Goal: Task Accomplishment & Management: Manage account settings

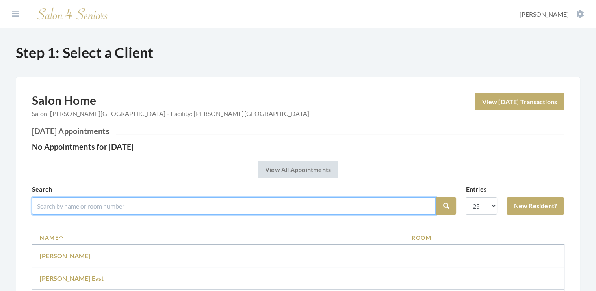
click at [82, 205] on input "search" at bounding box center [234, 205] width 404 height 17
type input "davis"
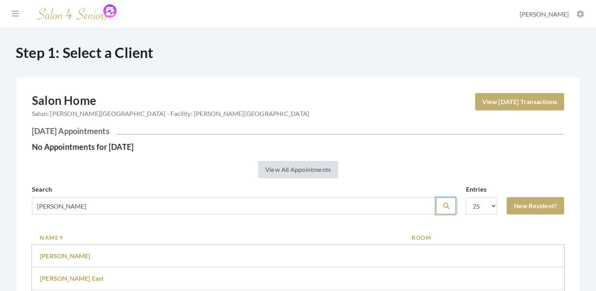
click at [447, 205] on icon "submit" at bounding box center [446, 206] width 6 height 6
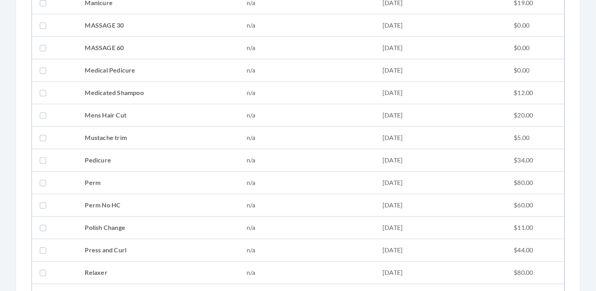
scroll to position [776, 0]
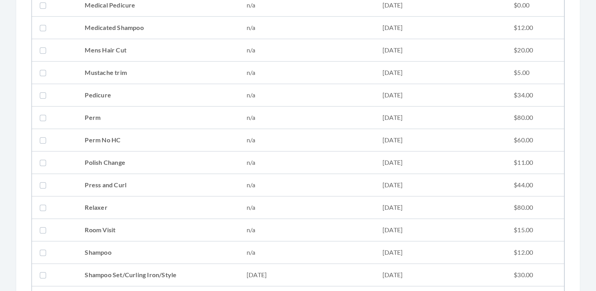
click at [42, 272] on label at bounding box center [44, 274] width 9 height 9
checkbox input "true"
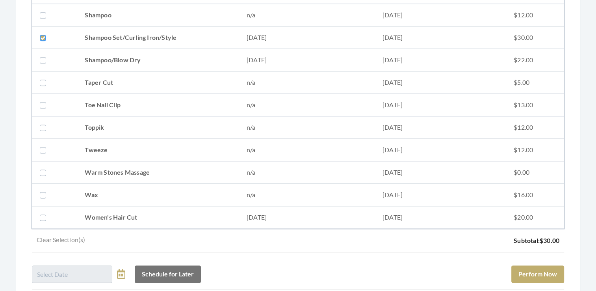
scroll to position [1080, 0]
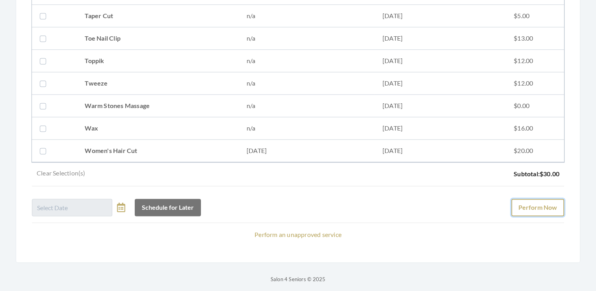
click at [536, 204] on button "Perform Now" at bounding box center [538, 207] width 53 height 17
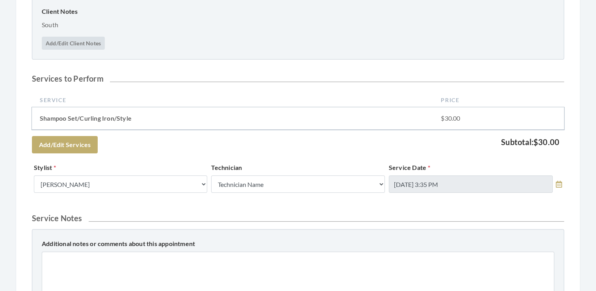
scroll to position [177, 0]
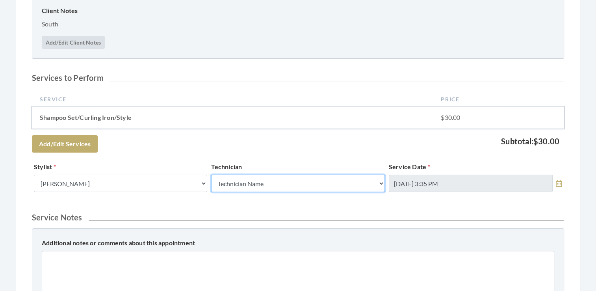
click at [380, 182] on select "Technician Name Kinetic Tech Kimberly Williford" at bounding box center [297, 183] width 173 height 17
select select "62"
click at [211, 175] on select "Technician Name Kinetic Tech Kimberly Williford" at bounding box center [297, 183] width 173 height 17
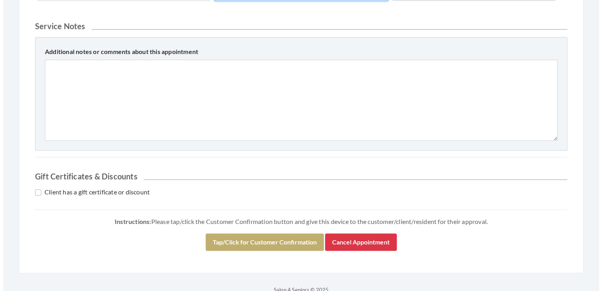
scroll to position [372, 0]
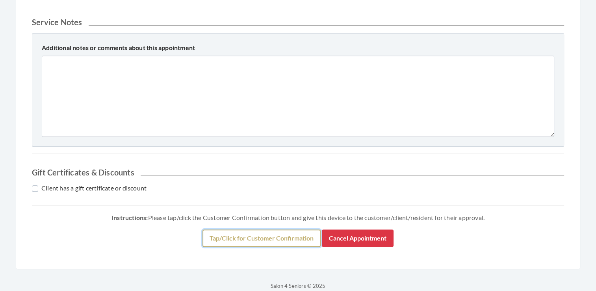
click at [288, 236] on button "Tap/Click for Customer Confirmation" at bounding box center [262, 237] width 118 height 17
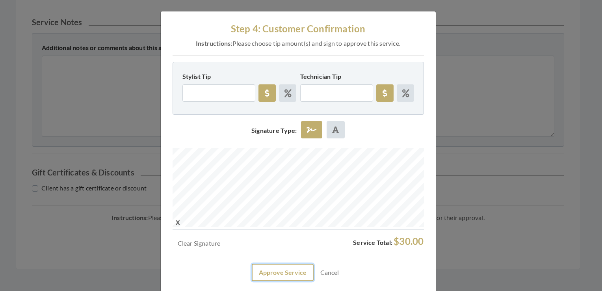
click at [284, 273] on button "Approve Service" at bounding box center [283, 272] width 62 height 17
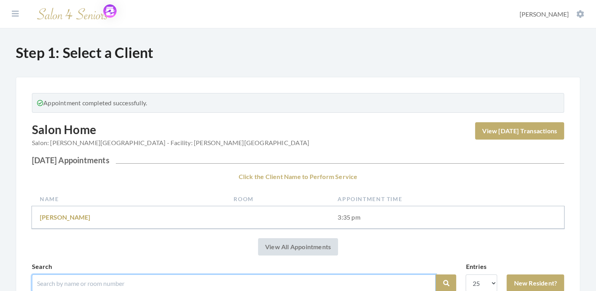
click at [74, 281] on input "search" at bounding box center [234, 282] width 404 height 17
type input "nirris"
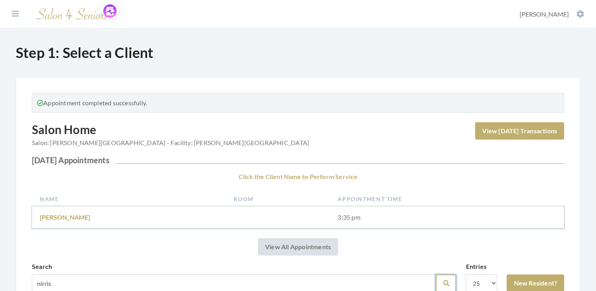
click at [447, 283] on icon "submit" at bounding box center [446, 283] width 6 height 6
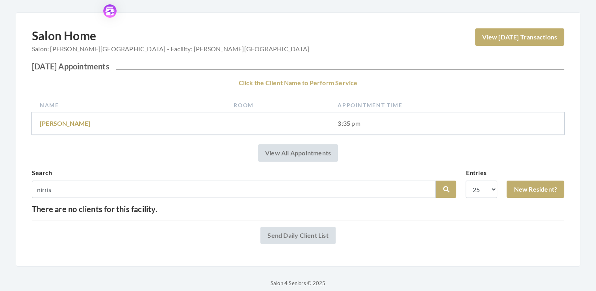
scroll to position [72, 0]
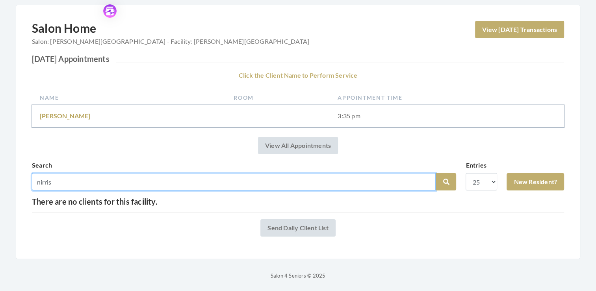
click at [42, 182] on input "nirris" at bounding box center [234, 181] width 404 height 17
type input "norris"
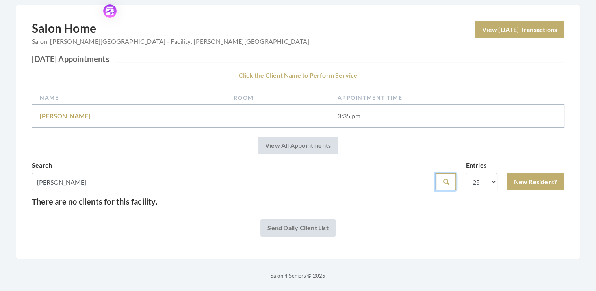
click at [444, 180] on icon "submit" at bounding box center [446, 182] width 6 height 6
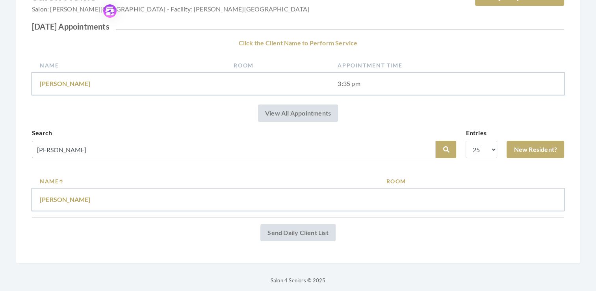
scroll to position [109, 0]
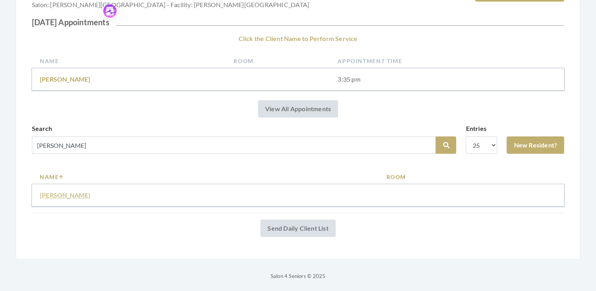
click at [58, 191] on link "Linda Norris" at bounding box center [65, 194] width 51 height 7
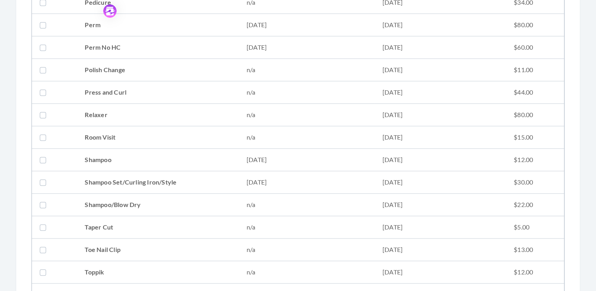
scroll to position [880, 0]
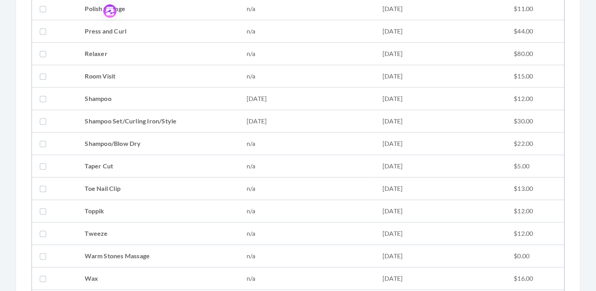
click at [45, 119] on label at bounding box center [44, 120] width 9 height 9
checkbox input "true"
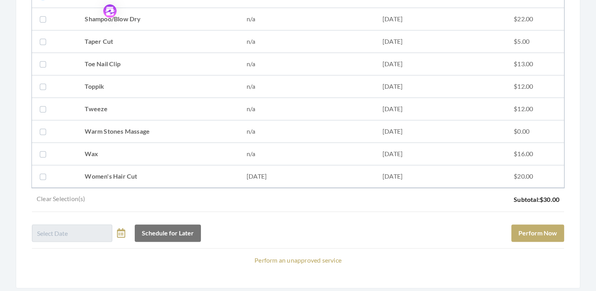
scroll to position [1031, 0]
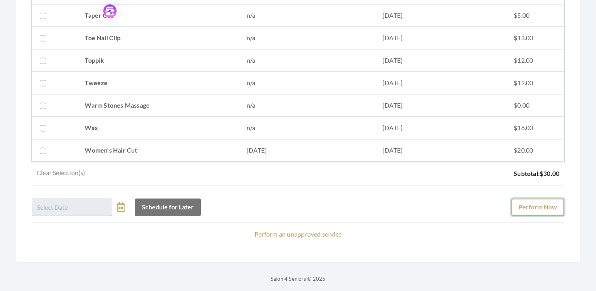
click at [553, 200] on button "Perform Now" at bounding box center [538, 206] width 53 height 17
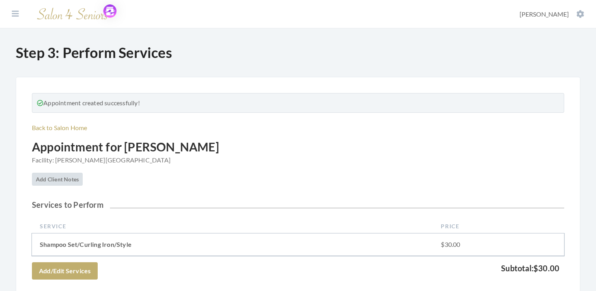
scroll to position [106, 0]
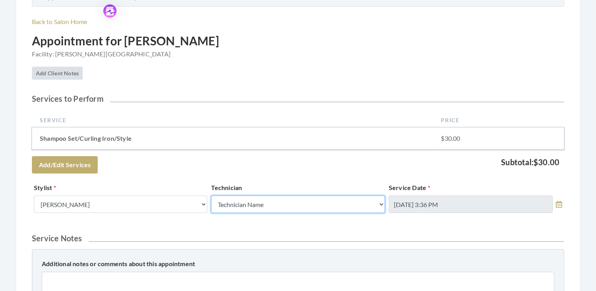
click at [381, 204] on select "Technician Name Kinetic Tech Kimberly Williford" at bounding box center [297, 203] width 173 height 17
select select "62"
click at [211, 195] on select "Technician Name Kinetic Tech Kimberly Williford" at bounding box center [297, 203] width 173 height 17
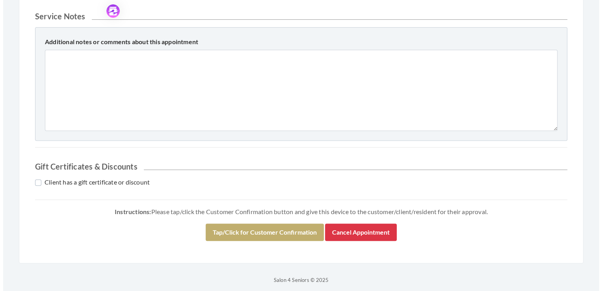
scroll to position [331, 0]
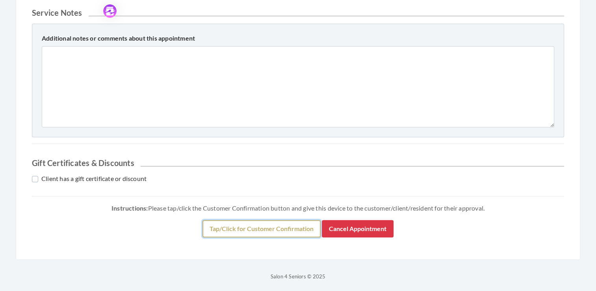
click at [257, 227] on button "Tap/Click for Customer Confirmation" at bounding box center [262, 228] width 118 height 17
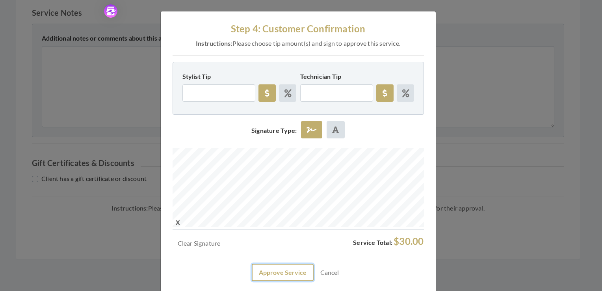
click at [285, 277] on button "Approve Service" at bounding box center [283, 272] width 62 height 17
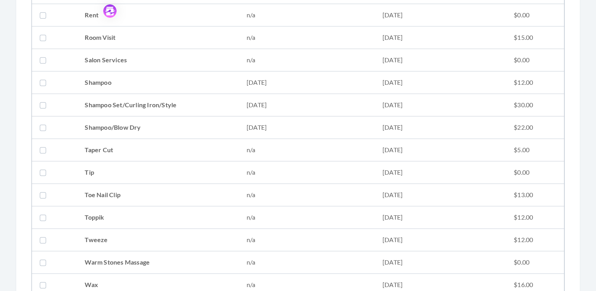
scroll to position [940, 0]
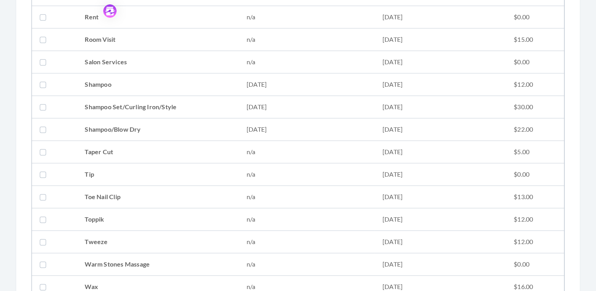
click at [42, 125] on label at bounding box center [44, 129] width 9 height 9
checkbox input "true"
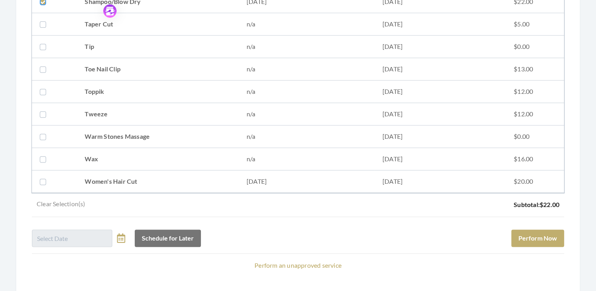
scroll to position [1075, 0]
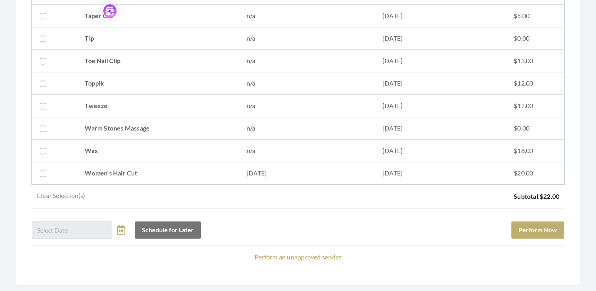
click at [44, 171] on label at bounding box center [44, 172] width 9 height 9
checkbox input "true"
click at [554, 226] on button "Perform Now" at bounding box center [538, 229] width 53 height 17
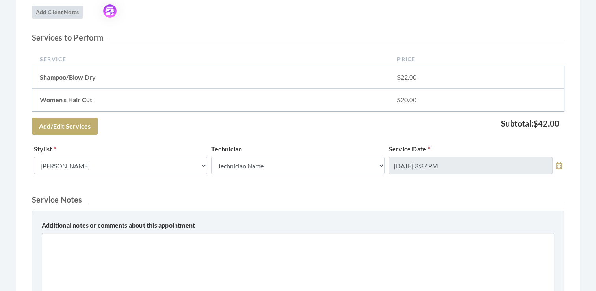
scroll to position [173, 0]
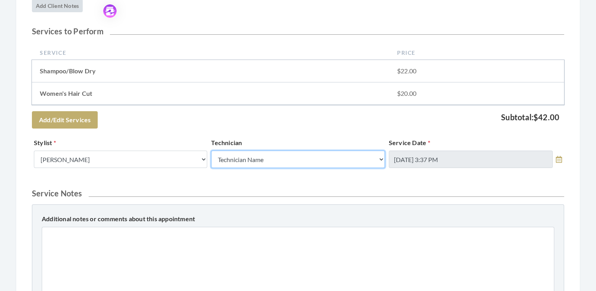
click at [381, 160] on select "Technician Name Kinetic Tech Kimberly Williford" at bounding box center [297, 159] width 173 height 17
select select "62"
click at [211, 151] on select "Technician Name Kinetic Tech Kimberly Williford" at bounding box center [297, 159] width 173 height 17
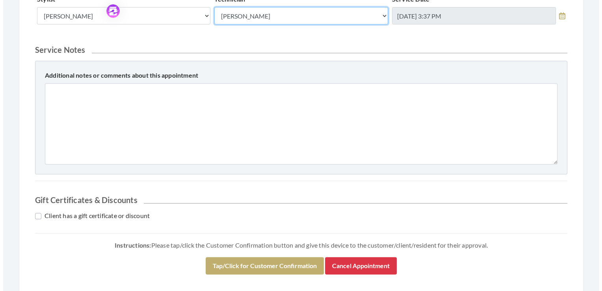
scroll to position [321, 0]
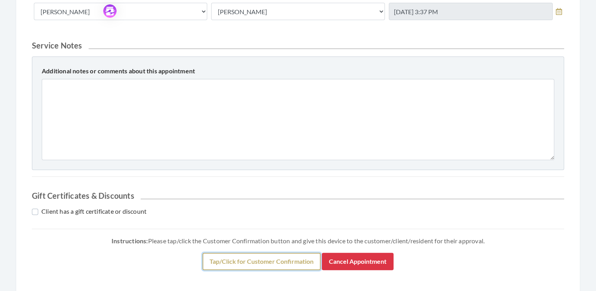
click at [273, 256] on button "Tap/Click for Customer Confirmation" at bounding box center [262, 261] width 118 height 17
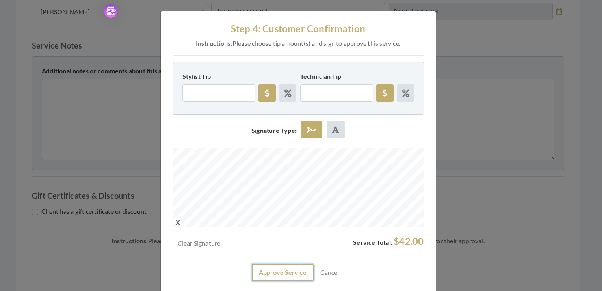
click at [275, 272] on button "Approve Service" at bounding box center [283, 272] width 62 height 17
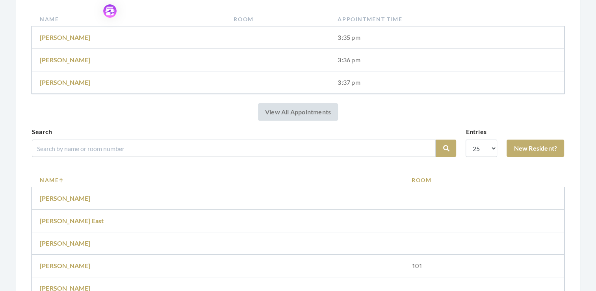
scroll to position [182, 0]
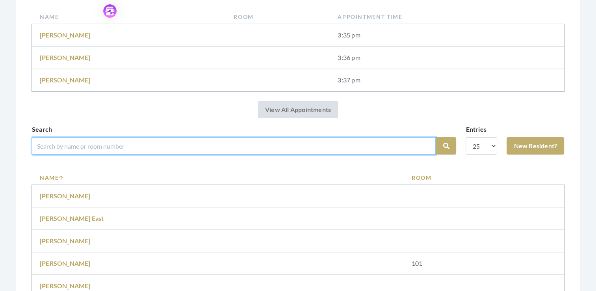
click at [87, 145] on input "search" at bounding box center [234, 145] width 404 height 17
type input "p"
type input "204A"
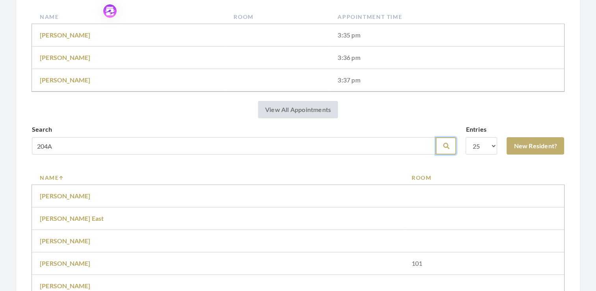
click at [446, 143] on icon "submit" at bounding box center [446, 146] width 6 height 6
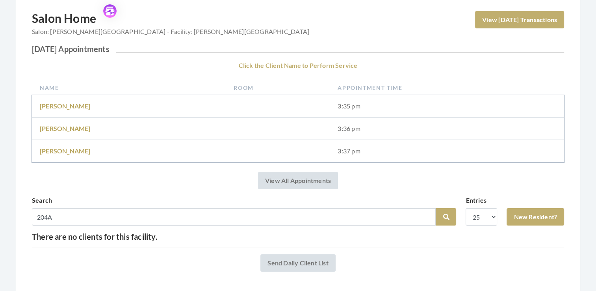
scroll to position [82, 0]
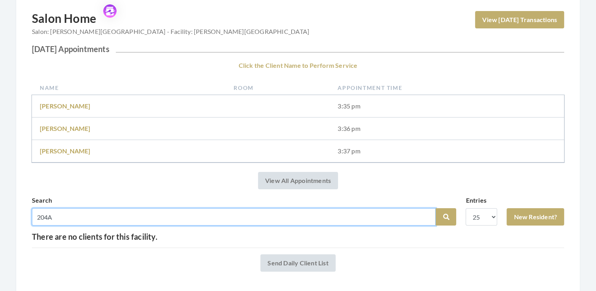
drag, startPoint x: 54, startPoint y: 217, endPoint x: 35, endPoint y: 217, distance: 19.3
click at [35, 217] on input "204A" at bounding box center [234, 216] width 404 height 17
type input "petfzonueg"
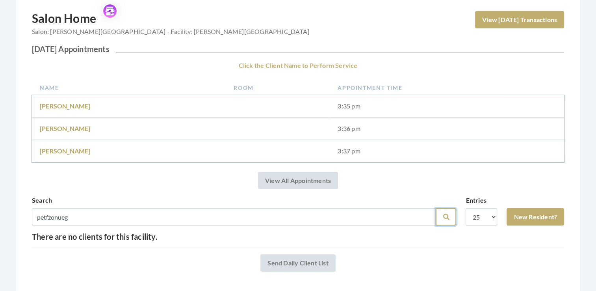
click at [443, 220] on button "Search" at bounding box center [446, 216] width 20 height 17
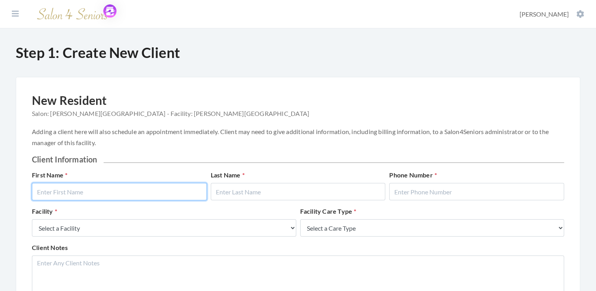
click at [95, 190] on input "text" at bounding box center [119, 191] width 175 height 17
type input "petfzonueg"
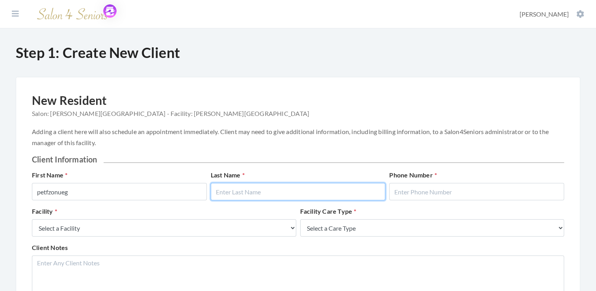
click at [236, 190] on input "text" at bounding box center [298, 191] width 175 height 17
type input "[PERSON_NAME]"
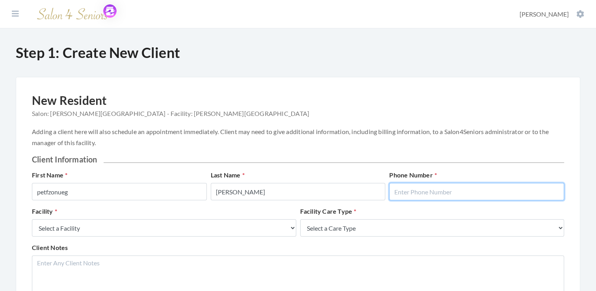
click at [424, 194] on input "text" at bounding box center [476, 191] width 175 height 17
type input "5555555555"
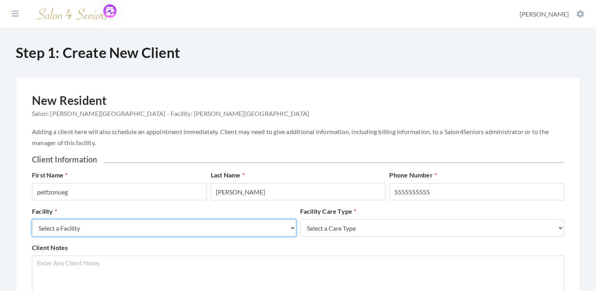
click at [292, 228] on select "Select a Facility Creekside at [GEOGRAPHIC_DATA] [PERSON_NAME][GEOGRAPHIC_DATA]…" at bounding box center [164, 227] width 264 height 17
select select "5"
click at [32, 219] on select "Select a Facility Creekside at [GEOGRAPHIC_DATA] [PERSON_NAME][GEOGRAPHIC_DATA]…" at bounding box center [164, 227] width 264 height 17
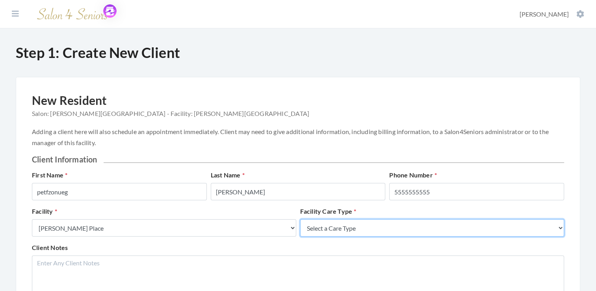
click at [560, 228] on select "Select a Care Type Nursing Home Rehab Memory Care Assisted Living Independent L…" at bounding box center [432, 227] width 264 height 17
select select "4"
click at [300, 219] on select "Select a Care Type Nursing Home Rehab Memory Care Assisted Living Independent L…" at bounding box center [432, 227] width 264 height 17
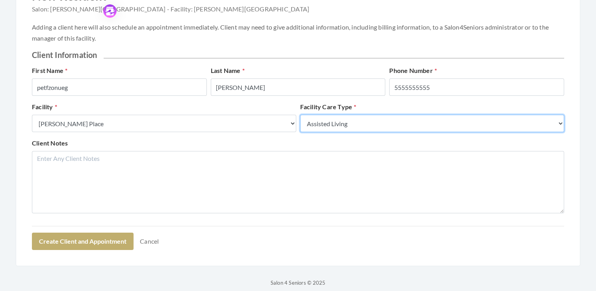
scroll to position [111, 0]
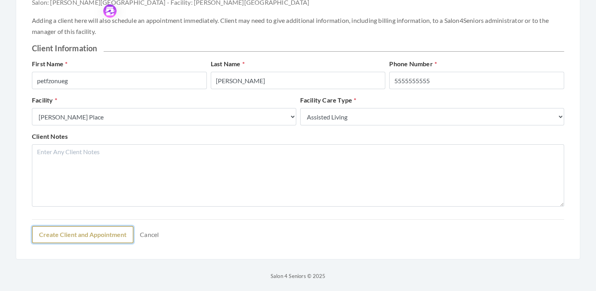
click at [81, 234] on button "Create Client and Appointment" at bounding box center [83, 234] width 102 height 17
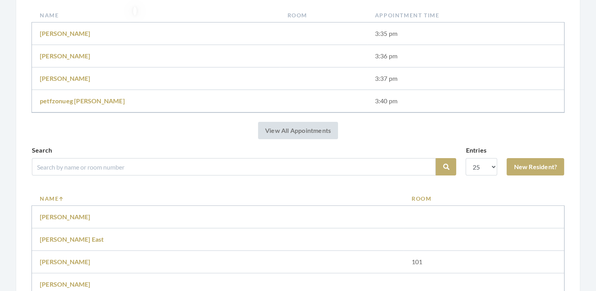
scroll to position [241, 0]
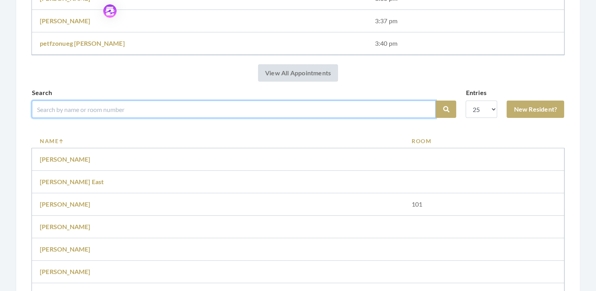
click at [70, 105] on input "search" at bounding box center [234, 108] width 404 height 17
type input "sol"
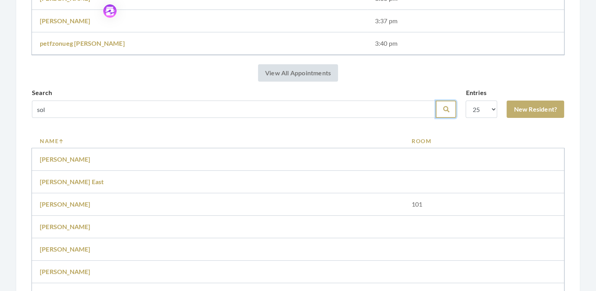
click at [441, 105] on button "Search" at bounding box center [446, 108] width 20 height 17
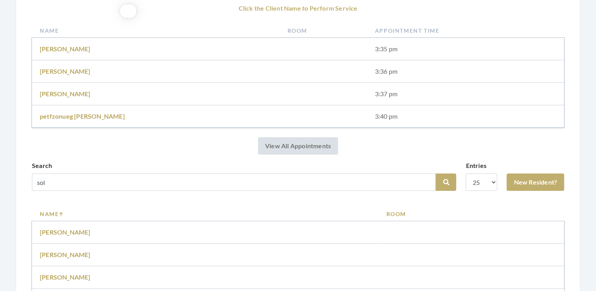
scroll to position [141, 0]
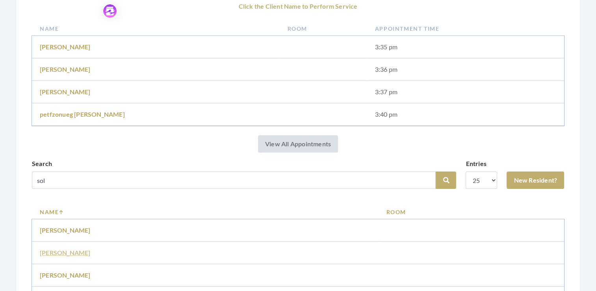
click at [52, 252] on link "Charles Solos" at bounding box center [65, 252] width 51 height 7
click at [69, 277] on link "Charles Sols" at bounding box center [65, 274] width 51 height 7
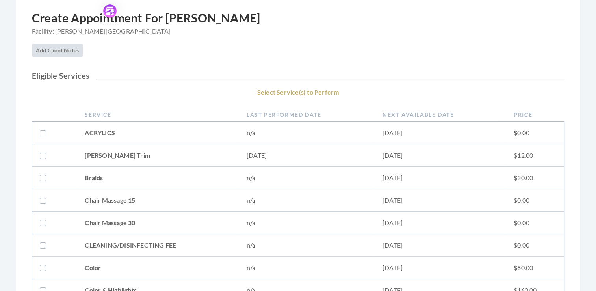
scroll to position [87, 0]
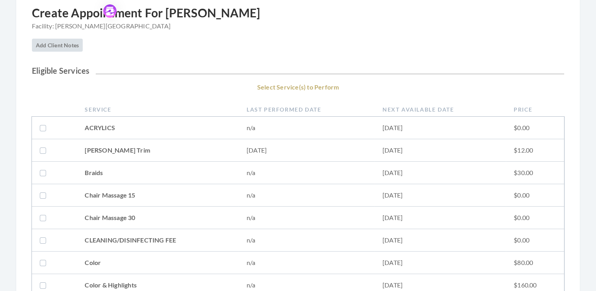
click at [43, 152] on label at bounding box center [44, 149] width 9 height 9
checkbox input "true"
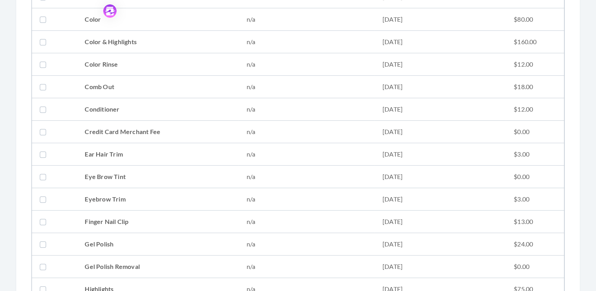
scroll to position [332, 0]
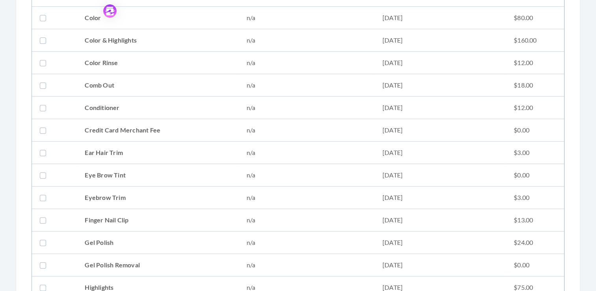
click at [41, 152] on label at bounding box center [44, 152] width 9 height 9
checkbox input "true"
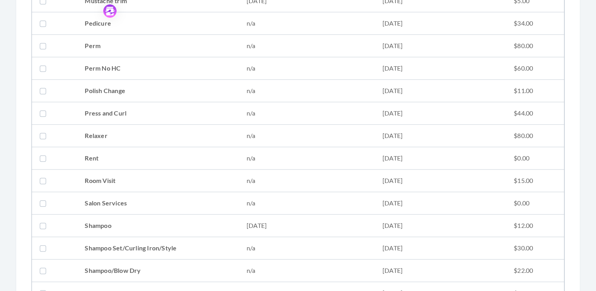
scroll to position [800, 0]
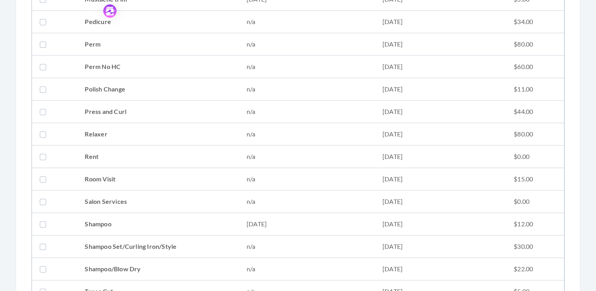
click at [44, 220] on label at bounding box center [44, 223] width 9 height 9
checkbox input "true"
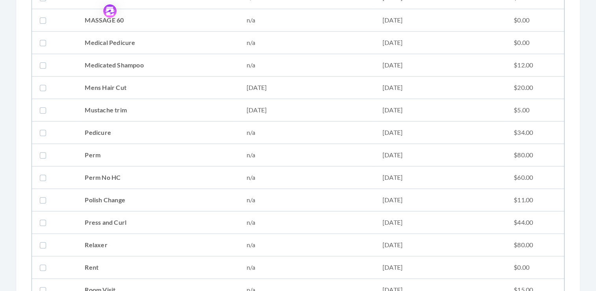
scroll to position [685, 0]
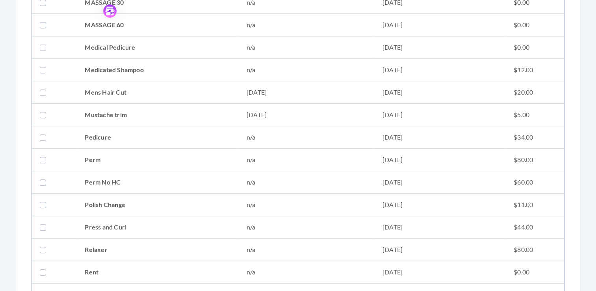
click at [38, 88] on td at bounding box center [54, 92] width 45 height 22
checkbox input "true"
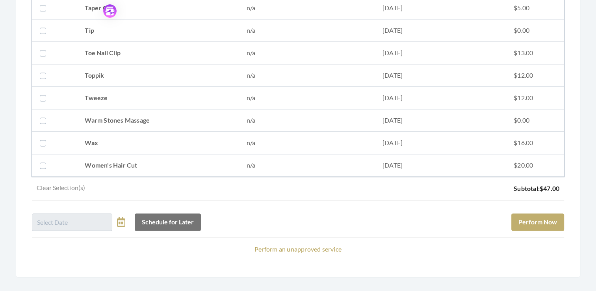
scroll to position [1085, 0]
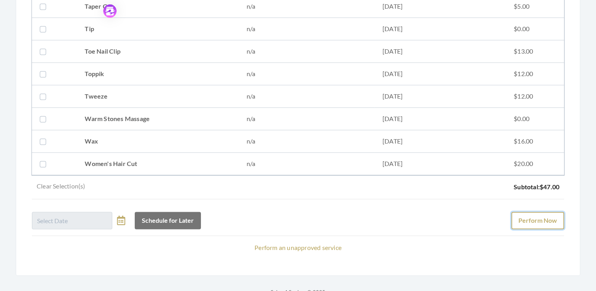
click at [540, 216] on button "Perform Now" at bounding box center [538, 220] width 53 height 17
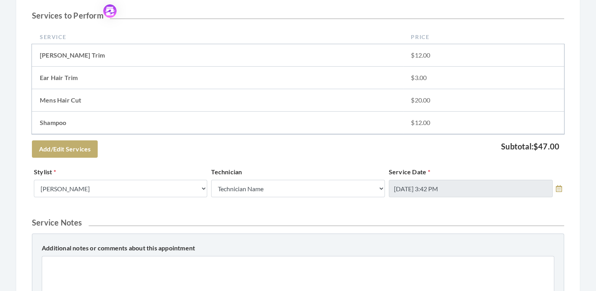
scroll to position [192, 0]
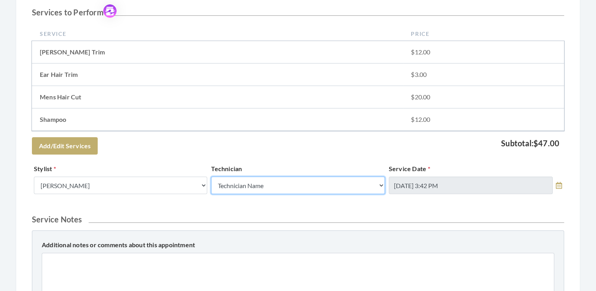
click at [381, 184] on select "Technician Name Kinetic Tech Kimberly Williford" at bounding box center [297, 185] width 173 height 17
select select "62"
click at [211, 177] on select "Technician Name Kinetic Tech Kimberly Williford" at bounding box center [297, 185] width 173 height 17
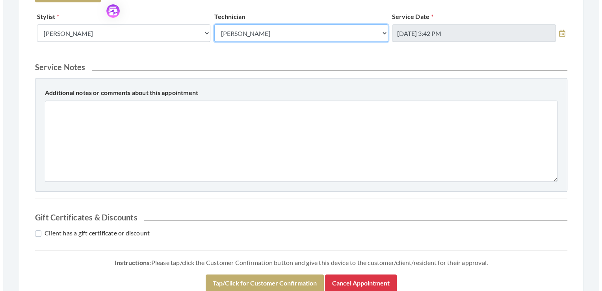
scroll to position [356, 0]
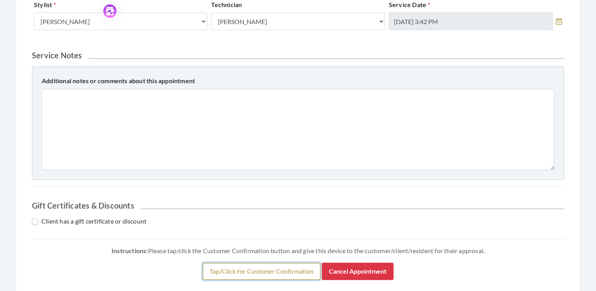
click at [255, 270] on button "Tap/Click for Customer Confirmation" at bounding box center [262, 270] width 118 height 17
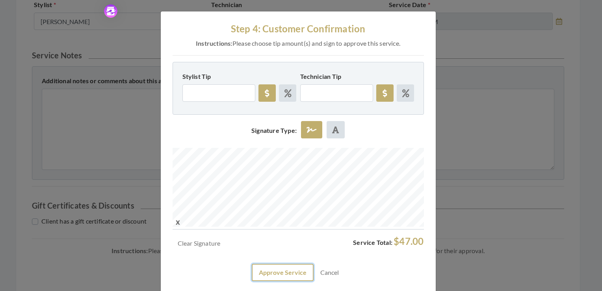
click at [267, 272] on button "Approve Service" at bounding box center [283, 272] width 62 height 17
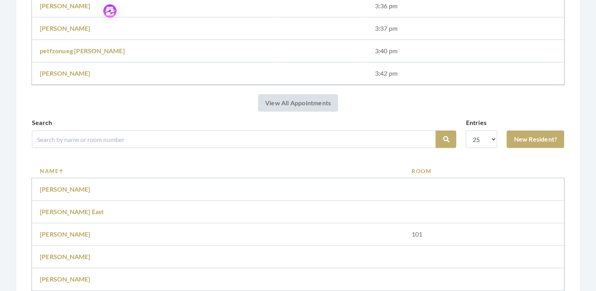
scroll to position [236, 0]
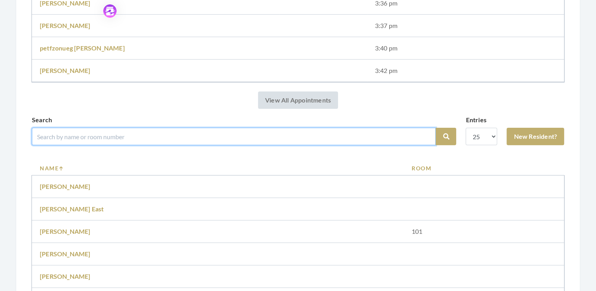
click at [79, 136] on input "search" at bounding box center [234, 136] width 404 height 17
type input "anderson"
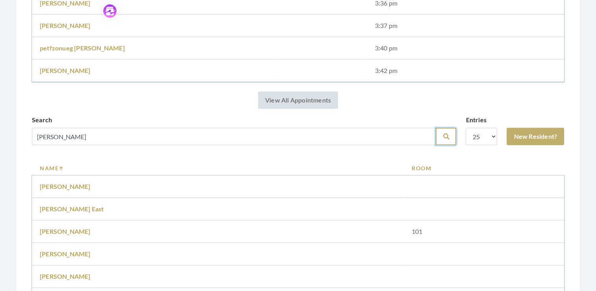
click at [442, 140] on button "Search" at bounding box center [446, 136] width 20 height 17
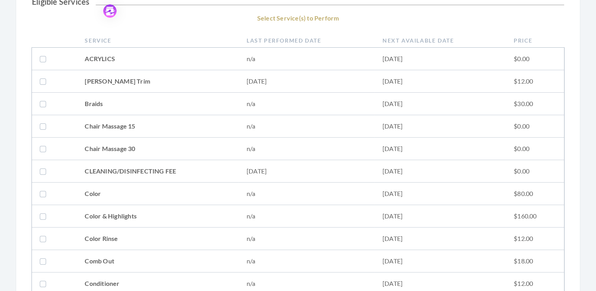
scroll to position [208, 0]
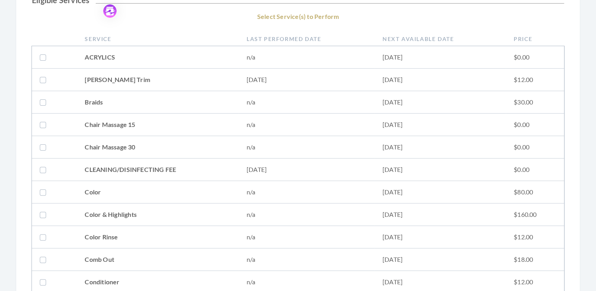
click at [46, 78] on label at bounding box center [44, 79] width 9 height 9
checkbox input "false"
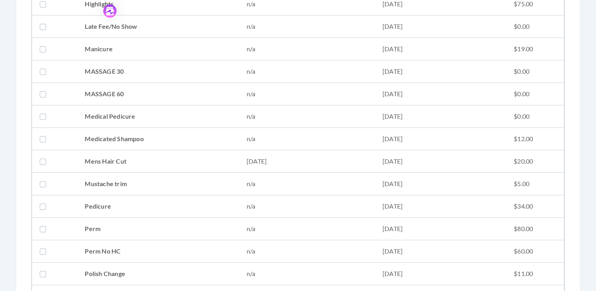
scroll to position [668, 0]
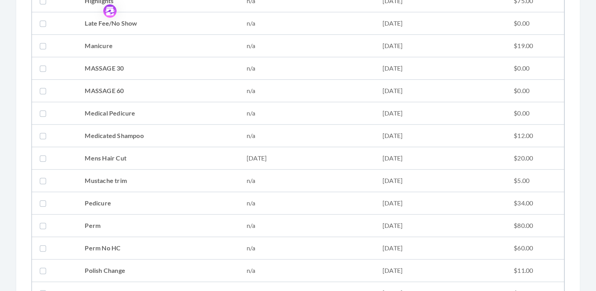
click at [41, 154] on label at bounding box center [44, 157] width 9 height 9
checkbox input "true"
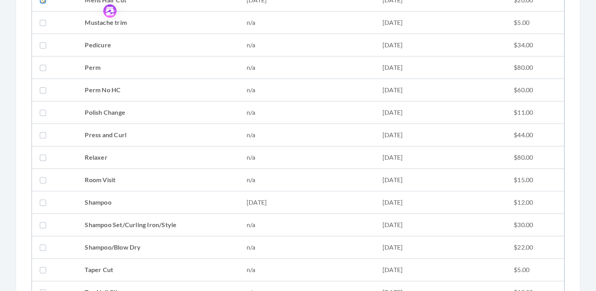
scroll to position [833, 0]
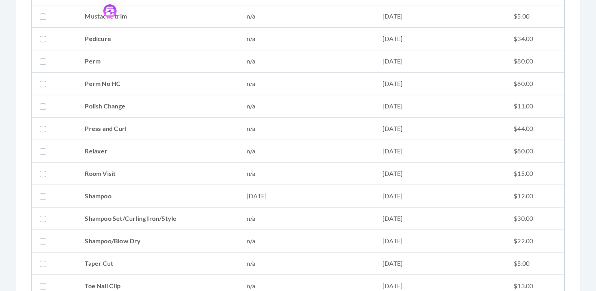
click at [43, 193] on label at bounding box center [44, 195] width 9 height 9
checkbox input "true"
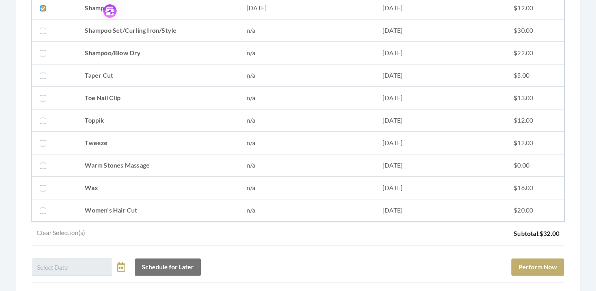
scroll to position [1048, 0]
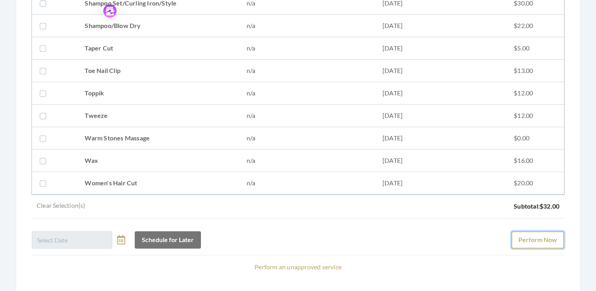
click at [543, 237] on button "Perform Now" at bounding box center [538, 239] width 53 height 17
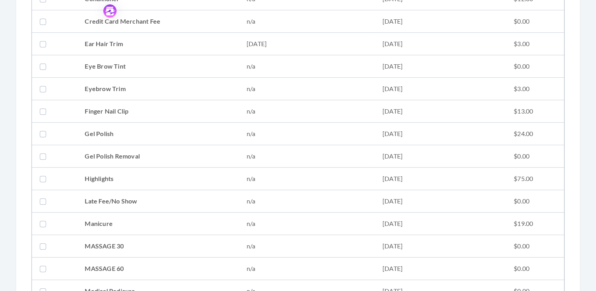
scroll to position [483, 0]
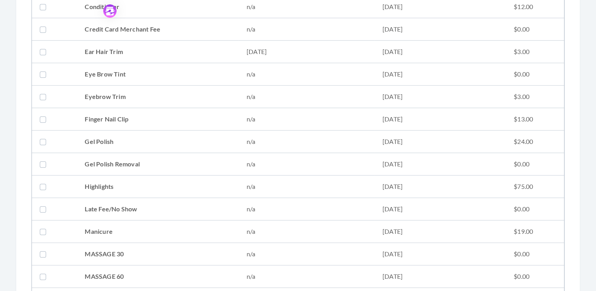
click at [43, 47] on label at bounding box center [44, 51] width 9 height 9
checkbox input "true"
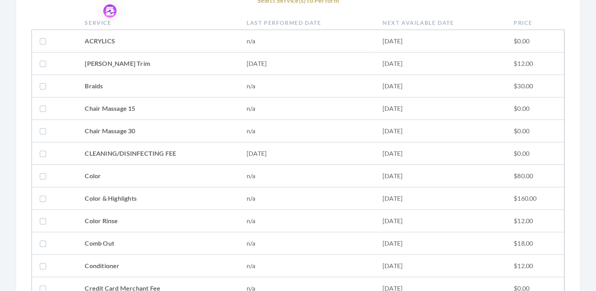
scroll to position [166, 0]
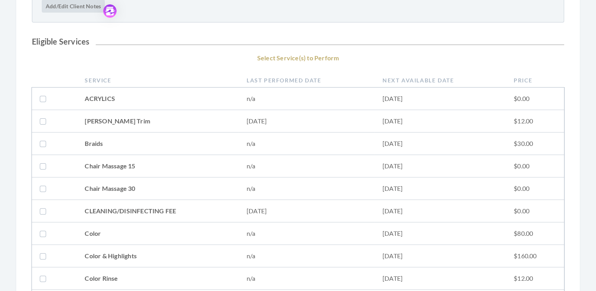
click at [43, 121] on label at bounding box center [44, 120] width 9 height 9
checkbox input "true"
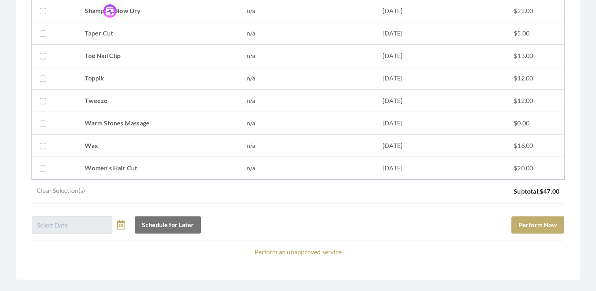
scroll to position [1080, 0]
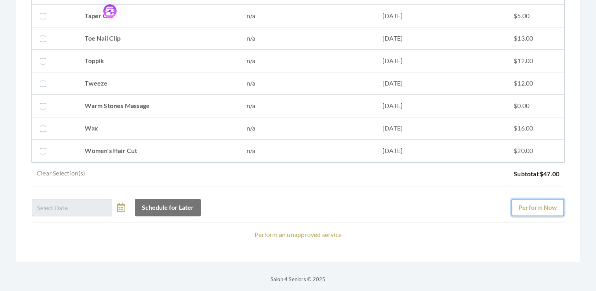
click at [538, 206] on button "Perform Now" at bounding box center [538, 207] width 53 height 17
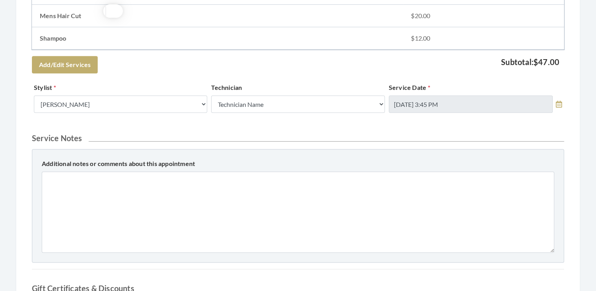
scroll to position [323, 0]
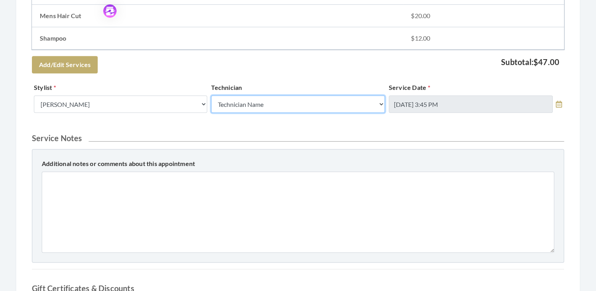
click at [380, 105] on select "Technician Name Kinetic Tech Kimberly Williford" at bounding box center [297, 103] width 173 height 17
select select "62"
click at [211, 95] on select "Technician Name Kinetic Tech Kimberly Williford" at bounding box center [297, 103] width 173 height 17
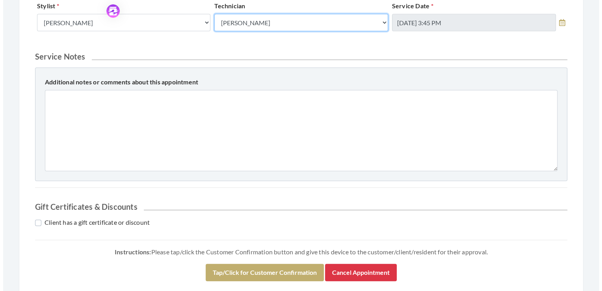
scroll to position [448, 0]
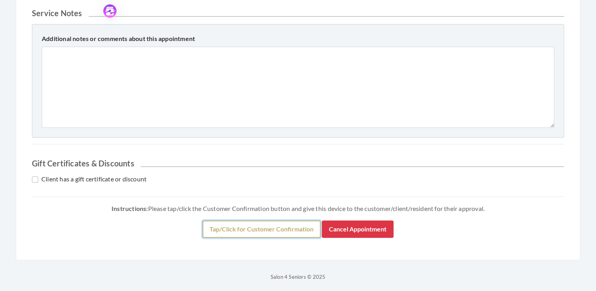
click at [254, 228] on button "Tap/Click for Customer Confirmation" at bounding box center [262, 228] width 118 height 17
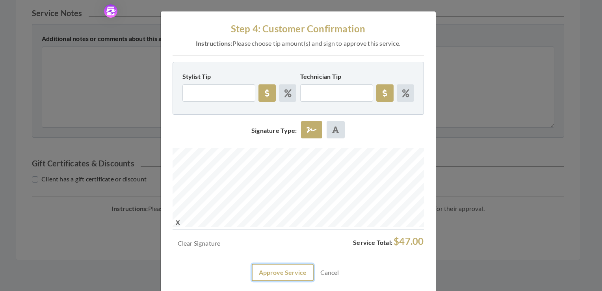
click at [288, 272] on button "Approve Service" at bounding box center [283, 272] width 62 height 17
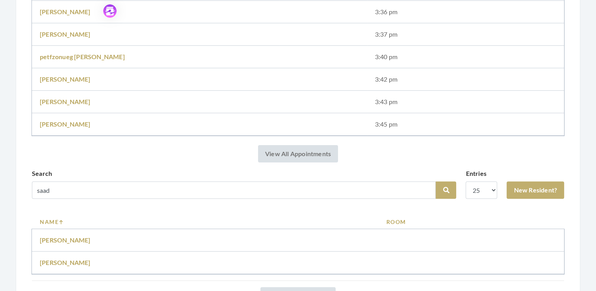
scroll to position [203, 0]
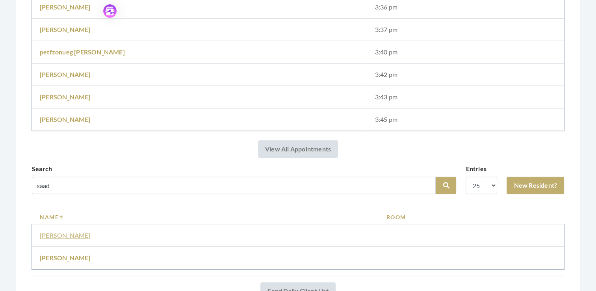
click at [71, 234] on link "[PERSON_NAME]" at bounding box center [65, 234] width 51 height 7
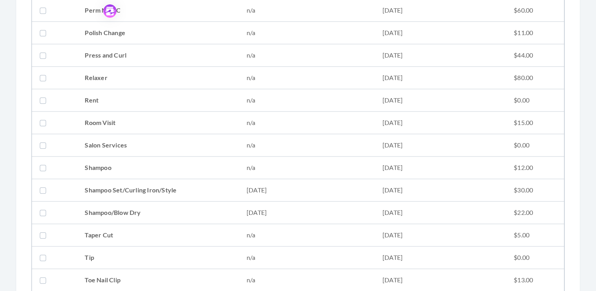
scroll to position [866, 0]
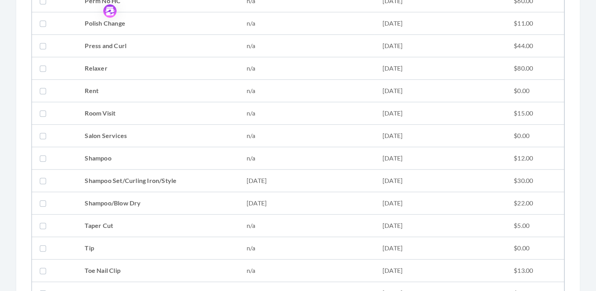
click at [43, 198] on label at bounding box center [44, 202] width 9 height 9
checkbox input "true"
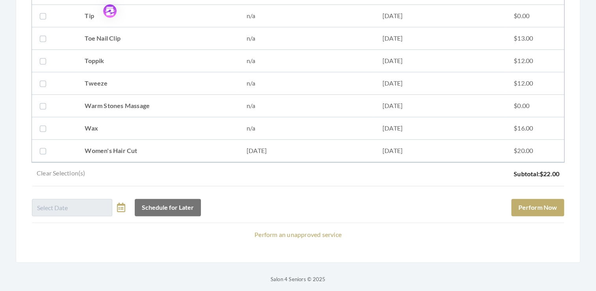
click at [43, 149] on label at bounding box center [44, 150] width 9 height 9
checkbox input "true"
click at [553, 200] on button "Perform Now" at bounding box center [538, 207] width 53 height 17
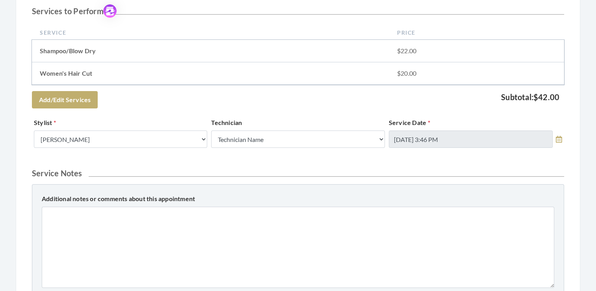
scroll to position [205, 0]
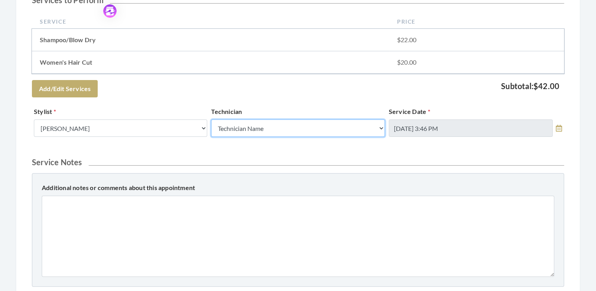
click at [379, 127] on select "Technician Name Kinetic Tech [PERSON_NAME]" at bounding box center [297, 127] width 173 height 17
select select "62"
click at [211, 119] on select "Technician Name Kinetic Tech [PERSON_NAME]" at bounding box center [297, 127] width 173 height 17
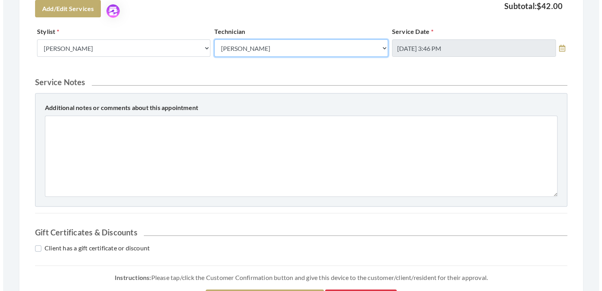
scroll to position [306, 0]
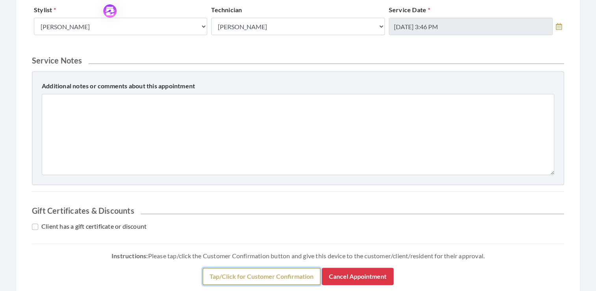
click at [261, 271] on button "Tap/Click for Customer Confirmation" at bounding box center [262, 276] width 118 height 17
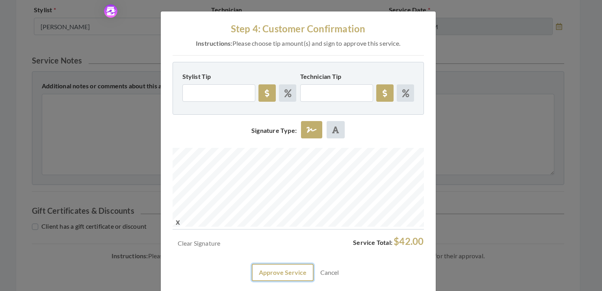
click at [275, 272] on button "Approve Service" at bounding box center [283, 272] width 62 height 17
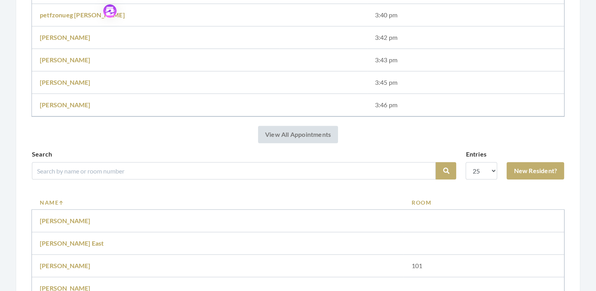
scroll to position [273, 0]
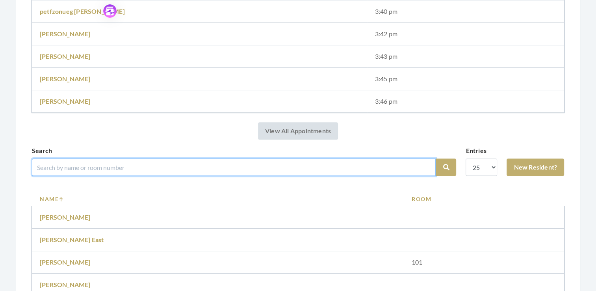
click at [110, 166] on input "search" at bounding box center [234, 166] width 404 height 17
type input "[PERSON_NAME]"
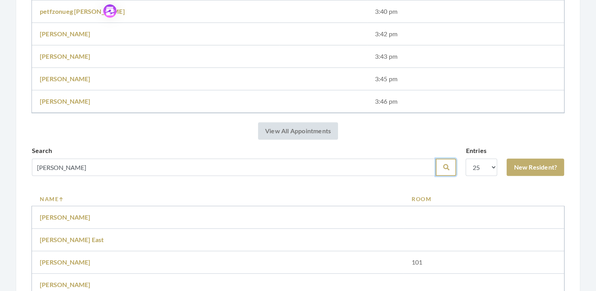
click at [445, 167] on icon "submit" at bounding box center [446, 167] width 6 height 6
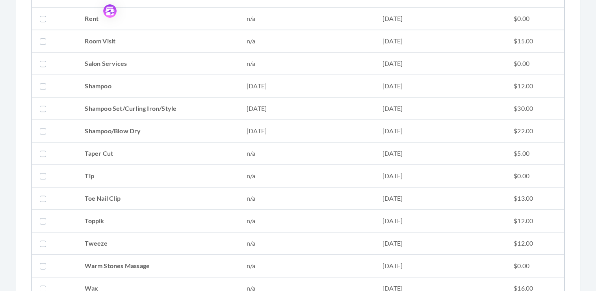
scroll to position [940, 0]
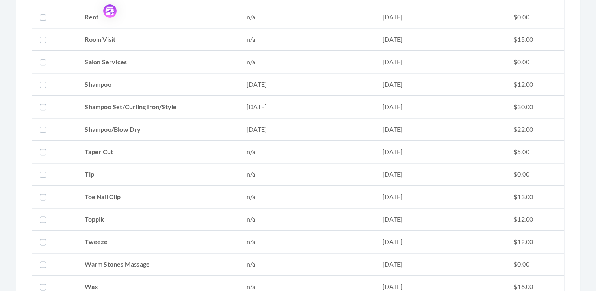
click at [43, 104] on label at bounding box center [44, 106] width 9 height 9
checkbox input "true"
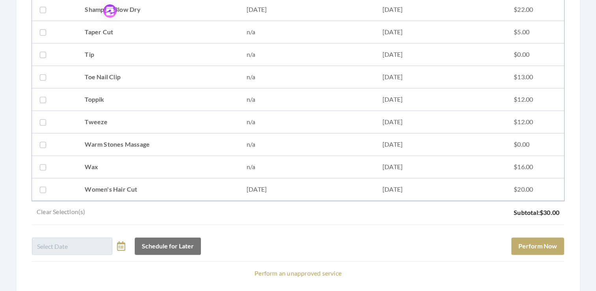
scroll to position [1098, 0]
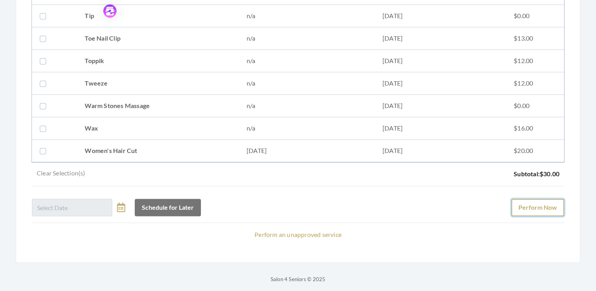
click at [541, 206] on button "Perform Now" at bounding box center [538, 207] width 53 height 17
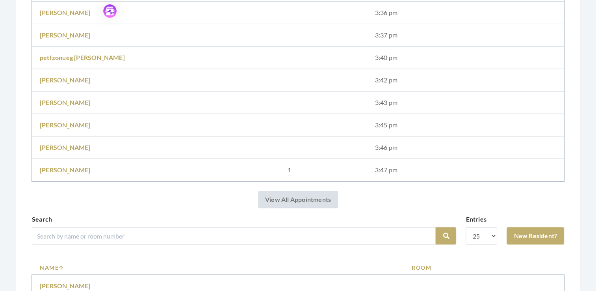
scroll to position [294, 0]
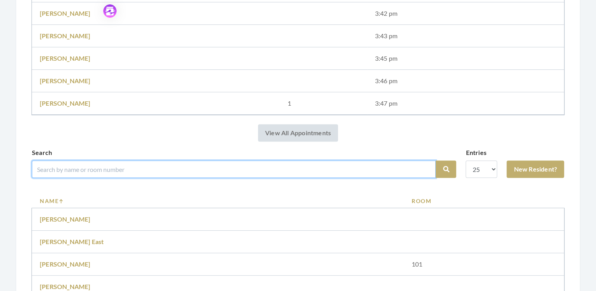
click at [74, 168] on input "search" at bounding box center [234, 168] width 404 height 17
type input "mcc lella"
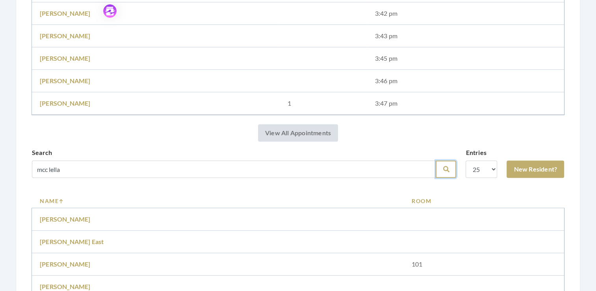
click at [448, 169] on icon "submit" at bounding box center [446, 169] width 6 height 6
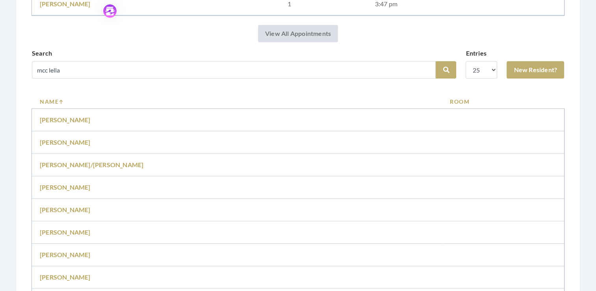
scroll to position [373, 0]
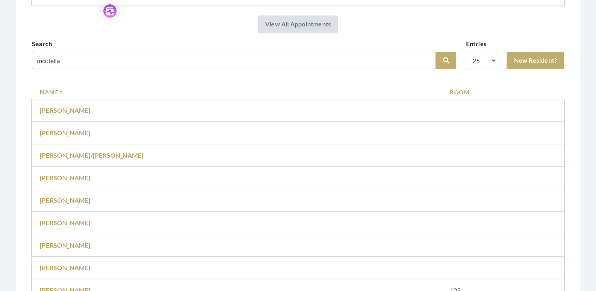
click at [73, 225] on td "[PERSON_NAME]" at bounding box center [237, 223] width 410 height 22
click at [76, 221] on link "[PERSON_NAME]" at bounding box center [65, 222] width 51 height 7
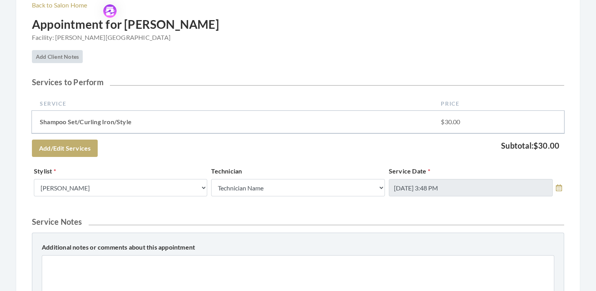
scroll to position [128, 0]
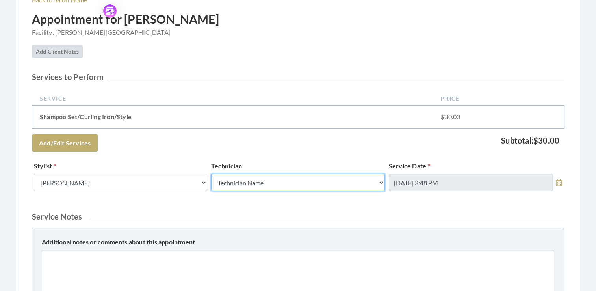
click at [381, 180] on select "Technician Name Kinetic Tech Kimberly Williford" at bounding box center [297, 182] width 173 height 17
select select "62"
click at [211, 174] on select "Technician Name Kinetic Tech Kimberly Williford" at bounding box center [297, 182] width 173 height 17
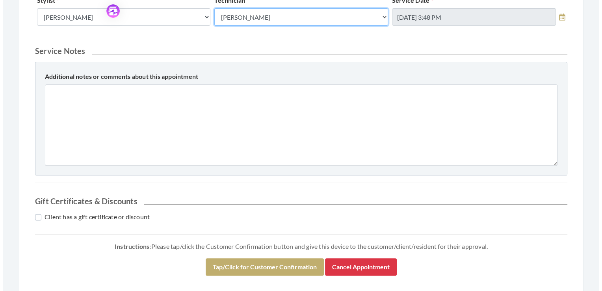
scroll to position [326, 0]
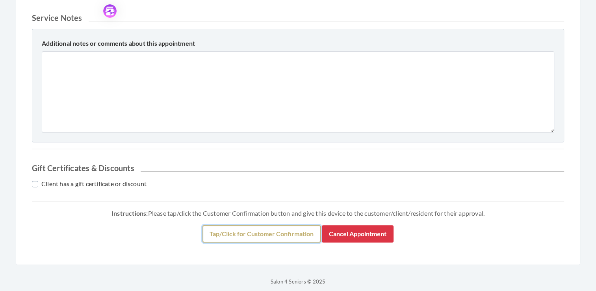
click at [274, 235] on button "Tap/Click for Customer Confirmation" at bounding box center [262, 233] width 118 height 17
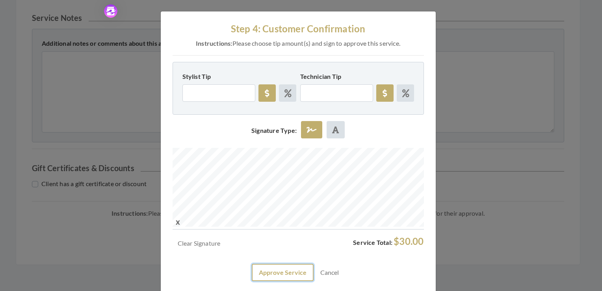
click at [276, 270] on button "Approve Service" at bounding box center [283, 272] width 62 height 17
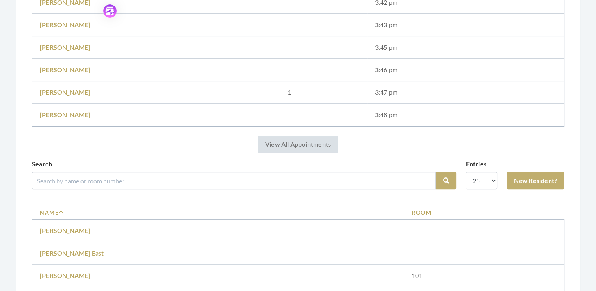
scroll to position [309, 0]
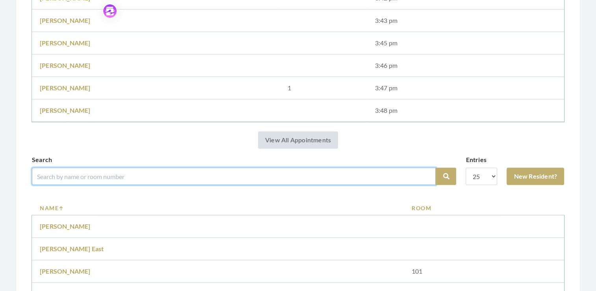
click at [102, 175] on input "search" at bounding box center [234, 175] width 404 height 17
type input "wells"
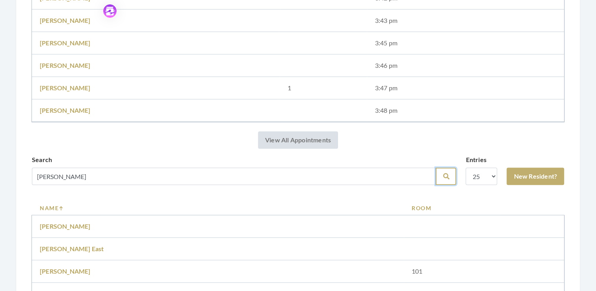
click at [444, 176] on icon "submit" at bounding box center [446, 176] width 6 height 6
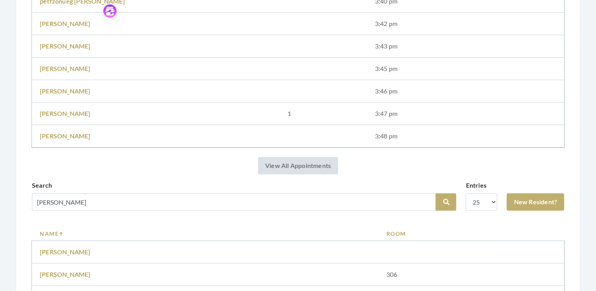
scroll to position [277, 0]
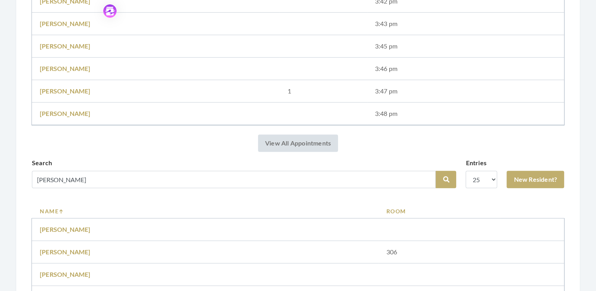
drag, startPoint x: 586, startPoint y: 175, endPoint x: 587, endPoint y: 193, distance: 18.5
click at [587, 193] on div "Step 1: Select a Client Salon Home Salon: [PERSON_NAME][GEOGRAPHIC_DATA] - Faci…" at bounding box center [298, 85] width 596 height 637
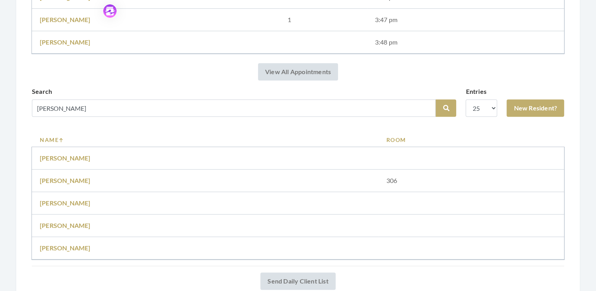
scroll to position [349, 0]
click at [69, 180] on link "Patricia Wells" at bounding box center [65, 179] width 51 height 7
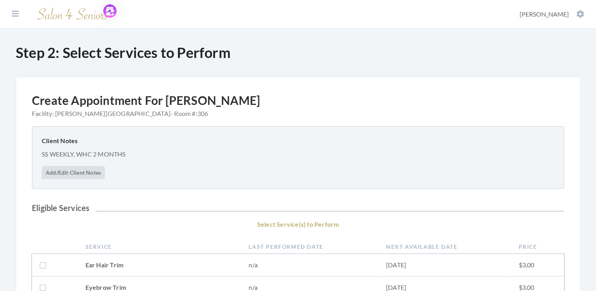
scroll to position [252, 0]
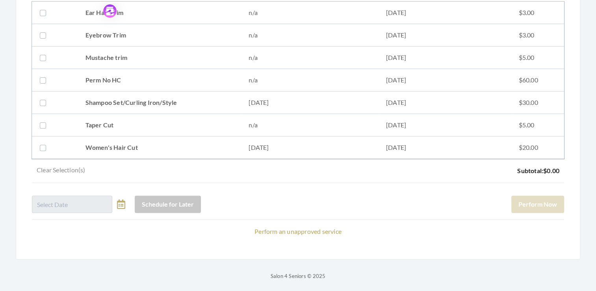
click at [40, 147] on label at bounding box center [44, 147] width 9 height 9
checkbox input "true"
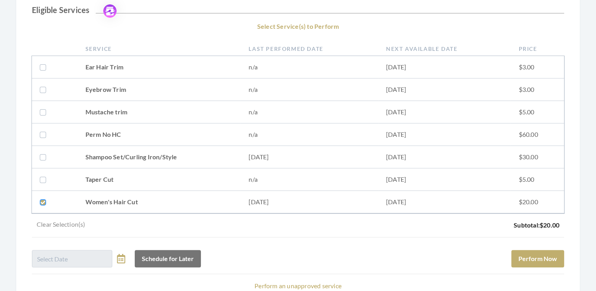
scroll to position [197, 0]
click at [43, 157] on label at bounding box center [44, 157] width 9 height 9
checkbox input "true"
click at [541, 258] on button "Perform Now" at bounding box center [538, 259] width 53 height 17
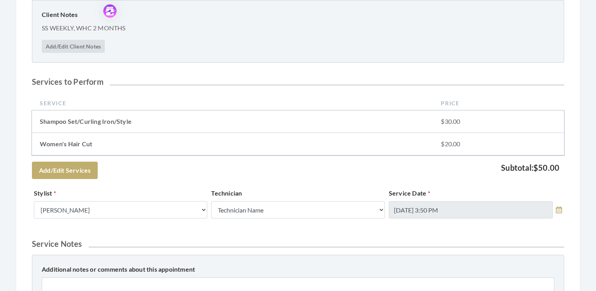
scroll to position [187, 0]
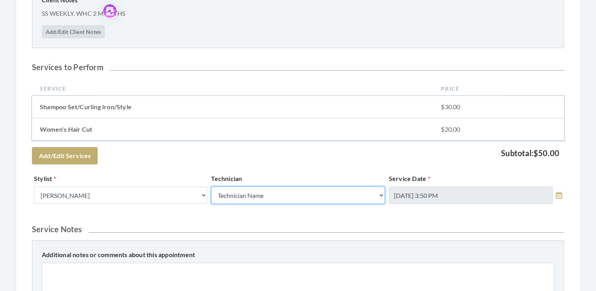
click at [381, 194] on select "Technician Name Kinetic Tech Kimberly Williford" at bounding box center [297, 194] width 173 height 17
select select "62"
click at [211, 186] on select "Technician Name Kinetic Tech Kimberly Williford" at bounding box center [297, 194] width 173 height 17
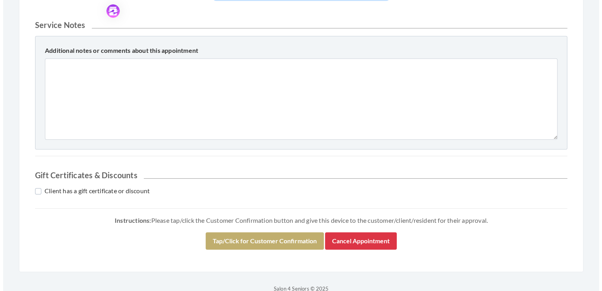
scroll to position [404, 0]
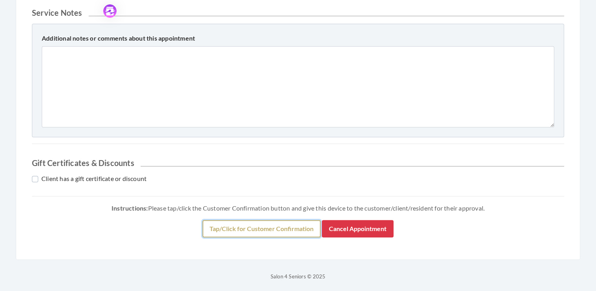
click at [261, 229] on button "Tap/Click for Customer Confirmation" at bounding box center [262, 228] width 118 height 17
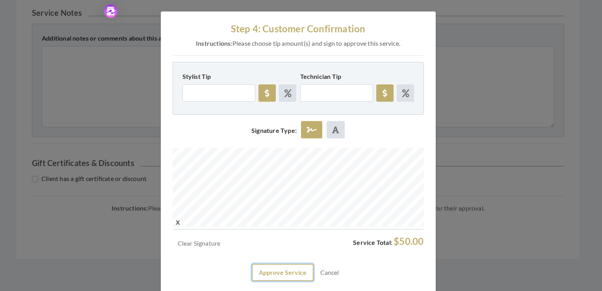
click at [279, 272] on button "Approve Service" at bounding box center [283, 272] width 62 height 17
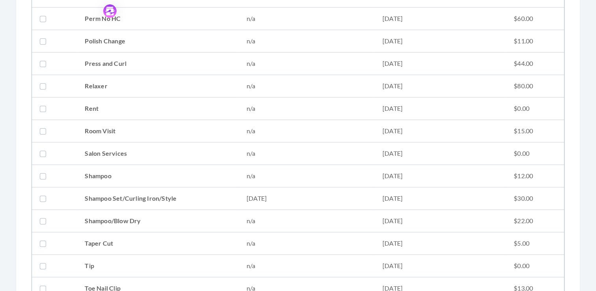
scroll to position [850, 0]
click at [42, 216] on label at bounding box center [44, 218] width 9 height 9
checkbox input "true"
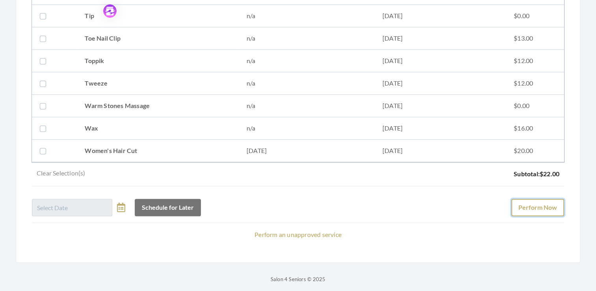
click at [547, 201] on button "Perform Now" at bounding box center [538, 207] width 53 height 17
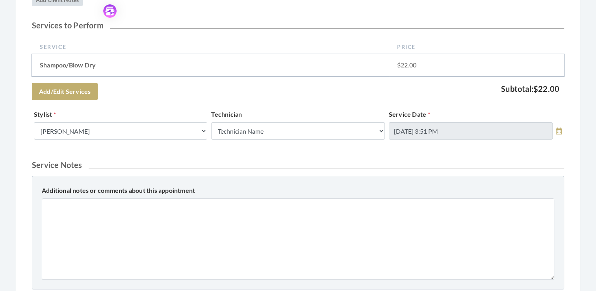
scroll to position [182, 0]
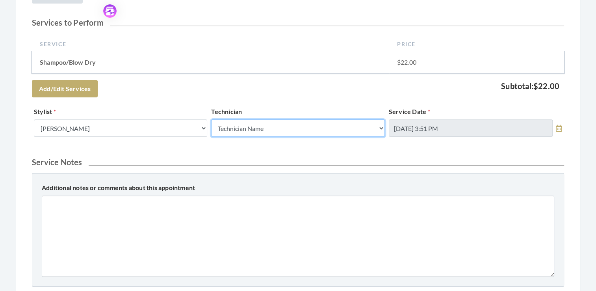
click at [381, 128] on select "Technician Name Kinetic Tech [PERSON_NAME]" at bounding box center [297, 127] width 173 height 17
select select "62"
click at [211, 119] on select "Technician Name Kinetic Tech [PERSON_NAME]" at bounding box center [297, 127] width 173 height 17
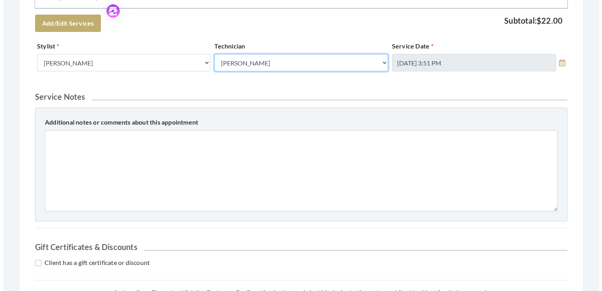
scroll to position [331, 0]
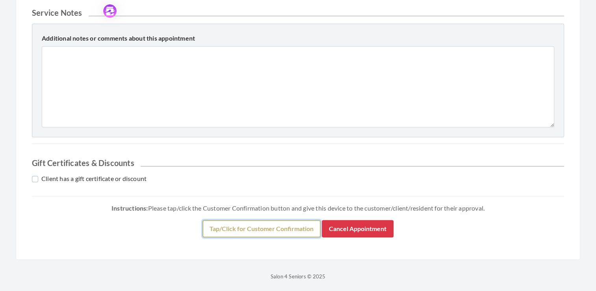
click at [264, 226] on button "Tap/Click for Customer Confirmation" at bounding box center [262, 228] width 118 height 17
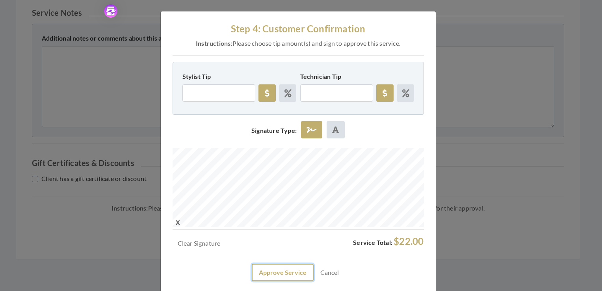
click at [283, 273] on button "Approve Service" at bounding box center [283, 272] width 62 height 17
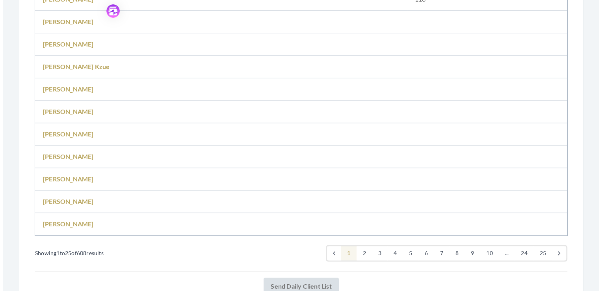
scroll to position [951, 0]
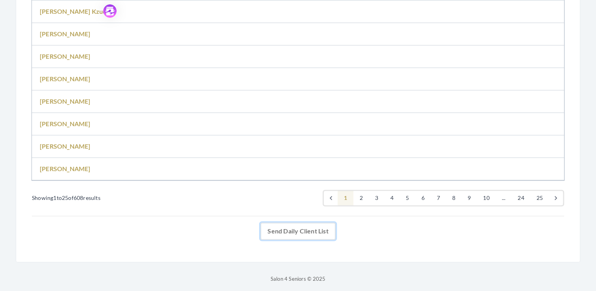
click at [318, 229] on link "Send Daily Client List" at bounding box center [297, 230] width 75 height 17
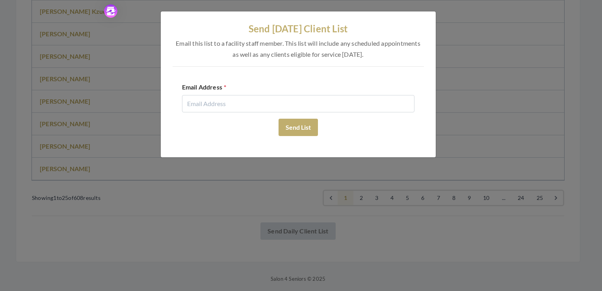
click at [200, 112] on form "Email Address Send List" at bounding box center [298, 109] width 251 height 73
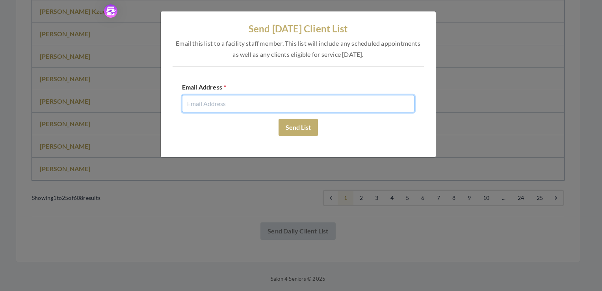
click at [202, 106] on input "email" at bounding box center [298, 103] width 233 height 17
type input "[EMAIL_ADDRESS][DOMAIN_NAME]"
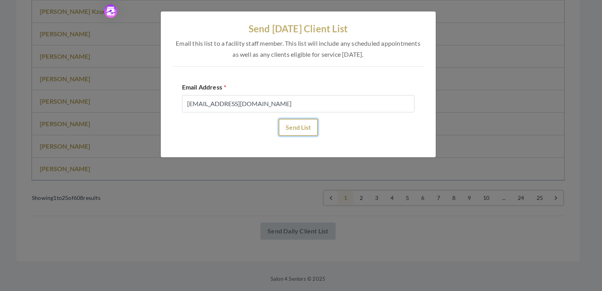
click at [298, 126] on button "Send List" at bounding box center [298, 127] width 39 height 17
click at [295, 123] on button "Send List" at bounding box center [298, 127] width 39 height 17
click at [295, 128] on button "Send List" at bounding box center [298, 127] width 39 height 17
